Goal: Use online tool/utility: Utilize a website feature to perform a specific function

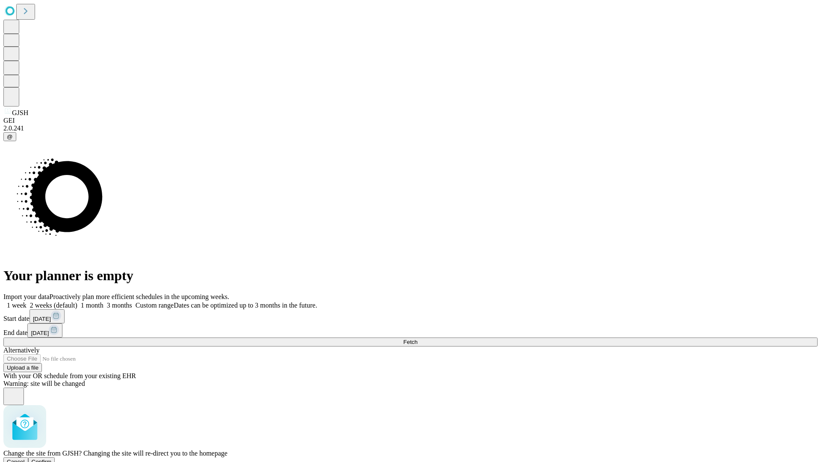
click at [52, 459] on span "Confirm" at bounding box center [42, 462] width 20 height 6
click at [104, 302] on label "1 month" at bounding box center [90, 305] width 26 height 7
click at [418, 339] on span "Fetch" at bounding box center [410, 342] width 14 height 6
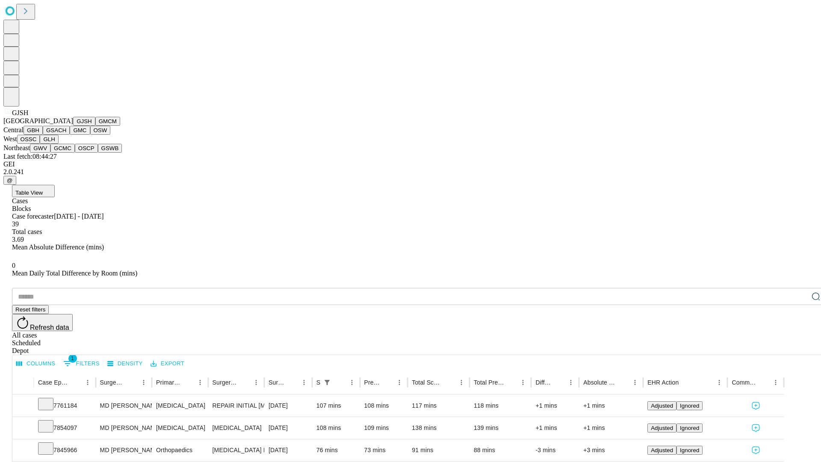
click at [95, 126] on button "GMCM" at bounding box center [107, 121] width 25 height 9
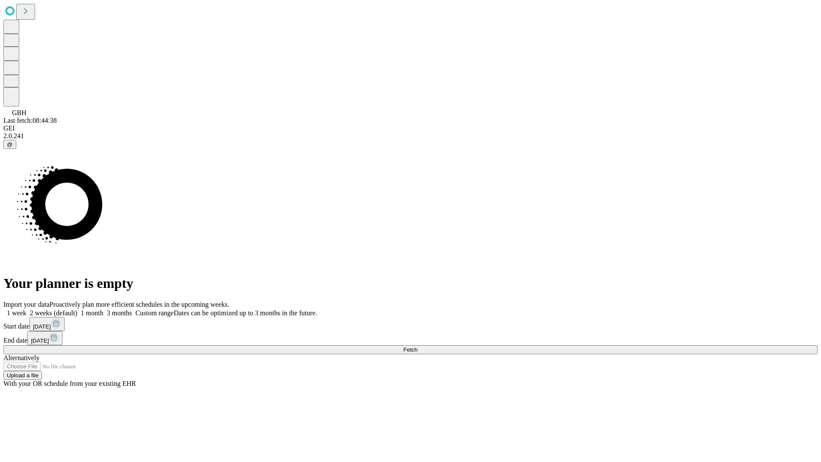
click at [104, 309] on label "1 month" at bounding box center [90, 312] width 26 height 7
click at [418, 347] on span "Fetch" at bounding box center [410, 350] width 14 height 6
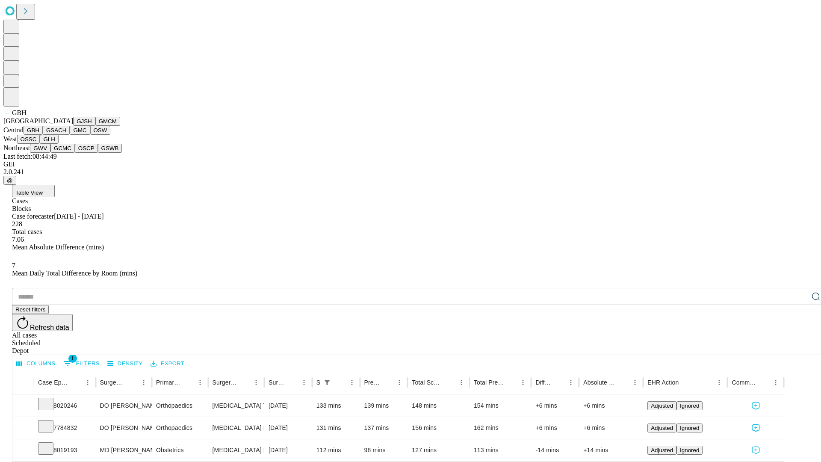
click at [66, 135] on button "GSACH" at bounding box center [56, 130] width 27 height 9
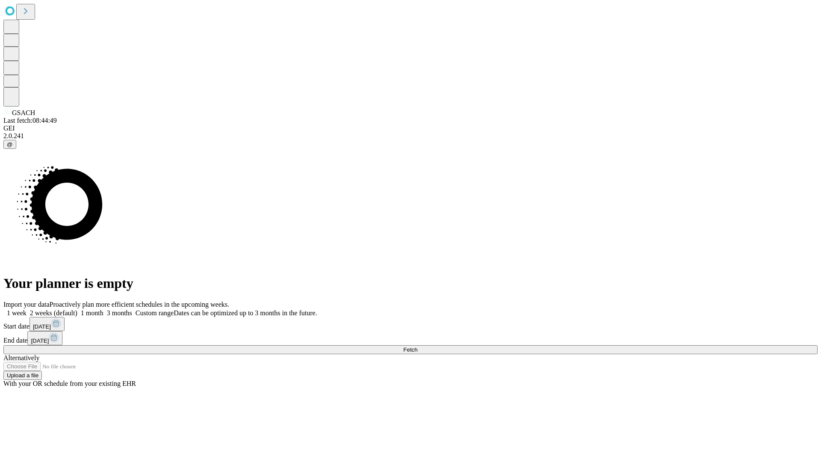
click at [104, 309] on label "1 month" at bounding box center [90, 312] width 26 height 7
click at [418, 347] on span "Fetch" at bounding box center [410, 350] width 14 height 6
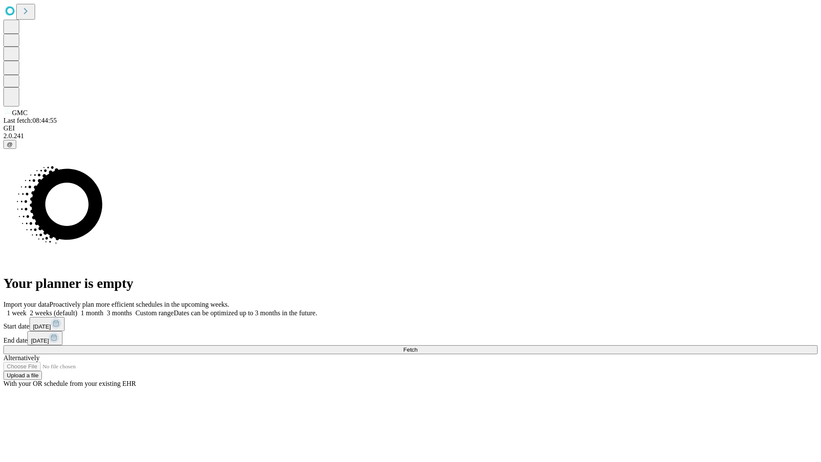
click at [104, 309] on label "1 month" at bounding box center [90, 312] width 26 height 7
click at [418, 347] on span "Fetch" at bounding box center [410, 350] width 14 height 6
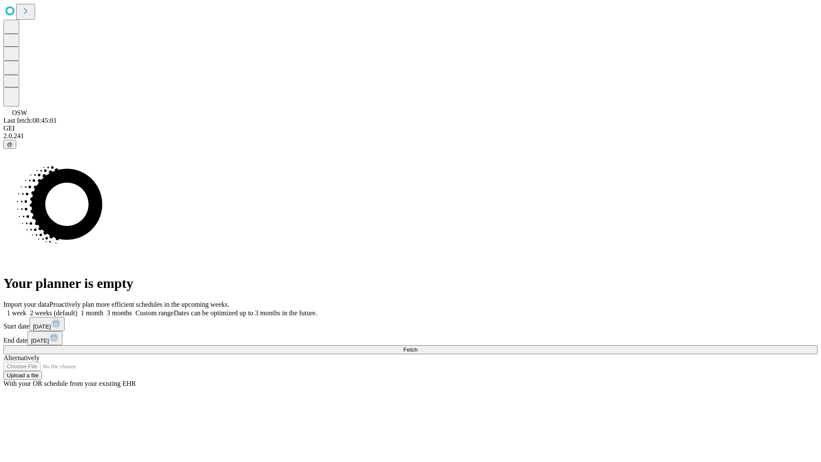
click at [104, 309] on label "1 month" at bounding box center [90, 312] width 26 height 7
click at [418, 347] on span "Fetch" at bounding box center [410, 350] width 14 height 6
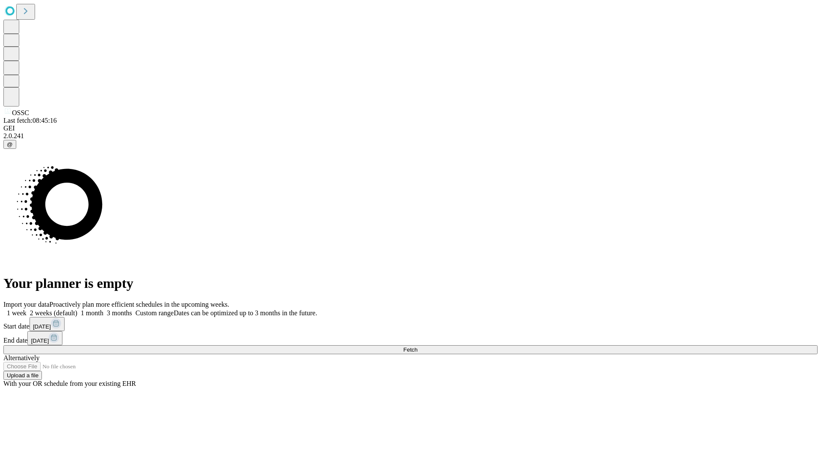
click at [104, 309] on label "1 month" at bounding box center [90, 312] width 26 height 7
click at [418, 347] on span "Fetch" at bounding box center [410, 350] width 14 height 6
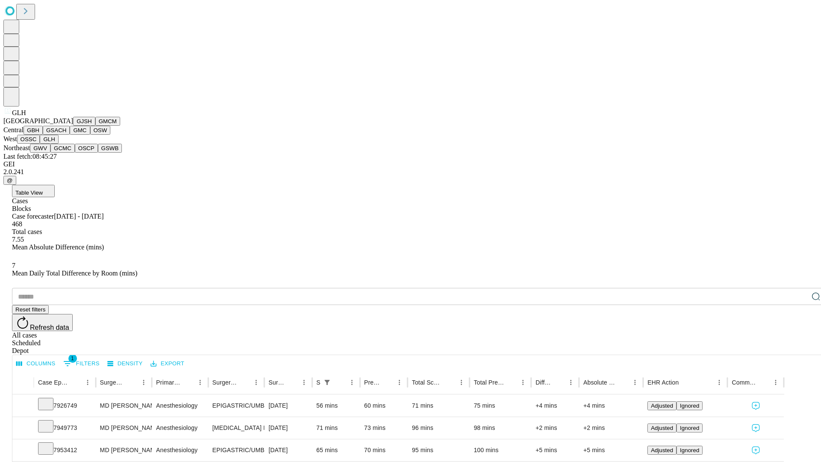
click at [50, 153] on button "GWV" at bounding box center [40, 148] width 21 height 9
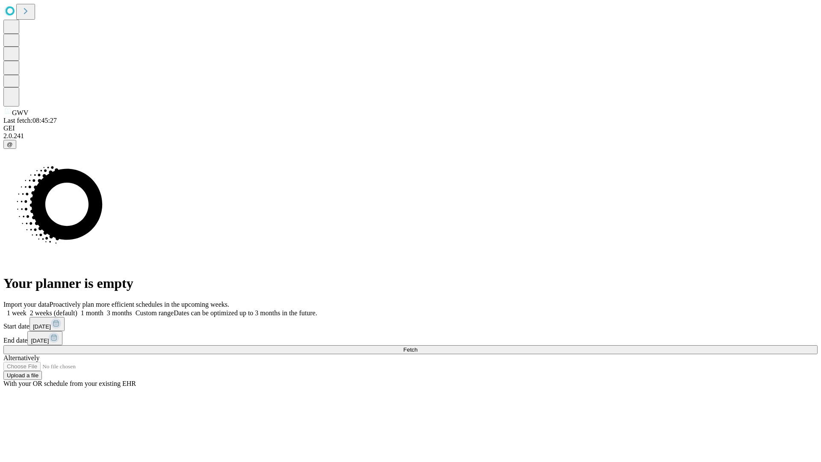
click at [104, 309] on label "1 month" at bounding box center [90, 312] width 26 height 7
click at [418, 347] on span "Fetch" at bounding box center [410, 350] width 14 height 6
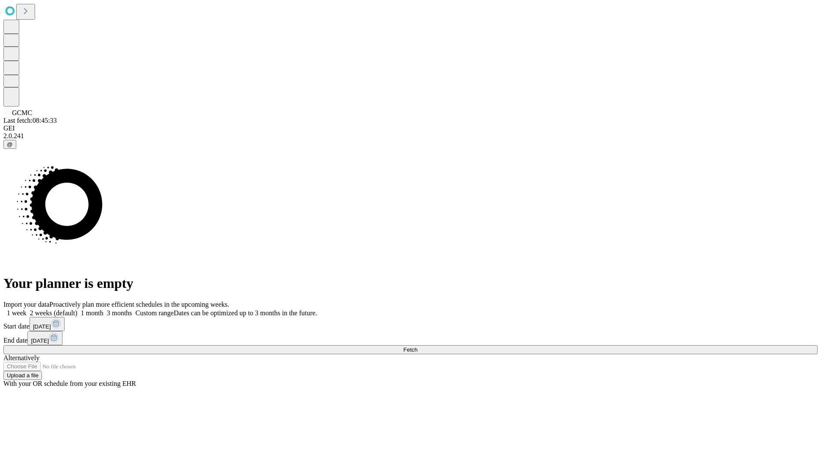
click at [104, 309] on label "1 month" at bounding box center [90, 312] width 26 height 7
click at [418, 347] on span "Fetch" at bounding box center [410, 350] width 14 height 6
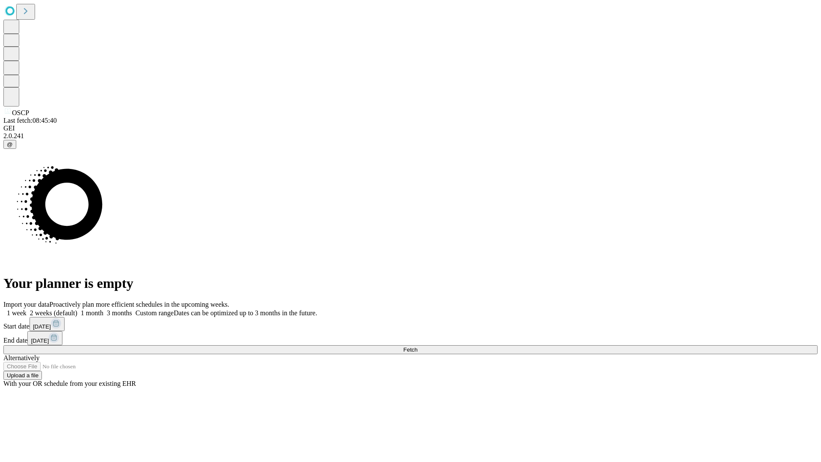
click at [104, 309] on label "1 month" at bounding box center [90, 312] width 26 height 7
click at [418, 347] on span "Fetch" at bounding box center [410, 350] width 14 height 6
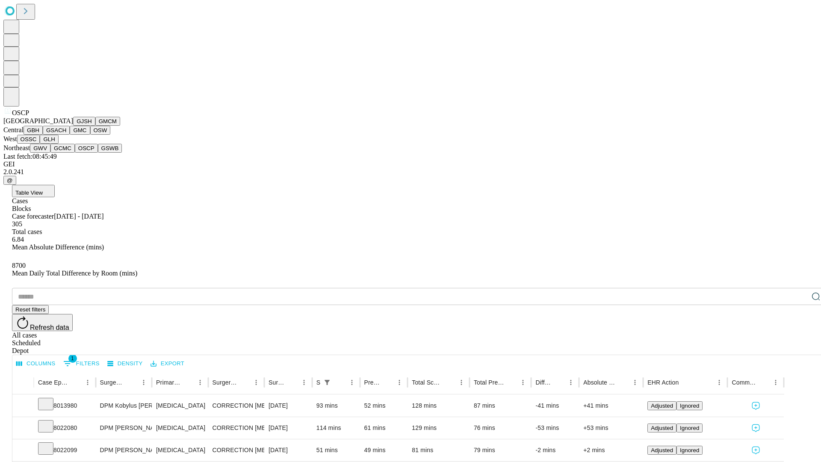
click at [98, 153] on button "GSWB" at bounding box center [110, 148] width 24 height 9
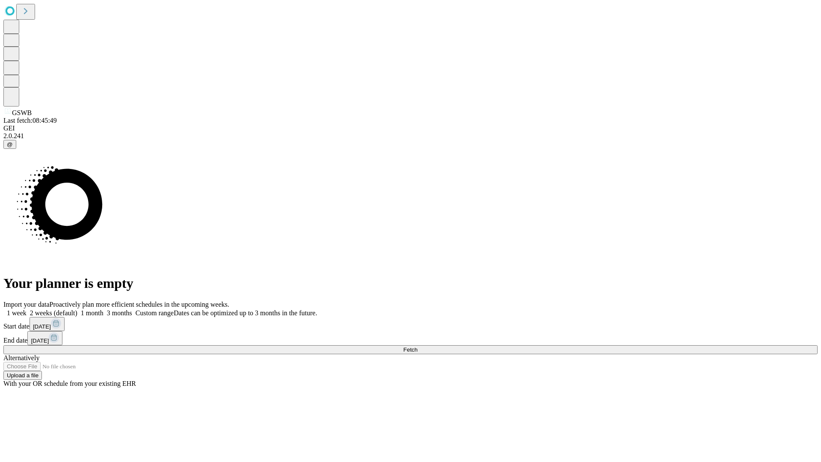
click at [104, 309] on label "1 month" at bounding box center [90, 312] width 26 height 7
click at [418, 347] on span "Fetch" at bounding box center [410, 350] width 14 height 6
